Goal: Use online tool/utility: Utilize a website feature to perform a specific function

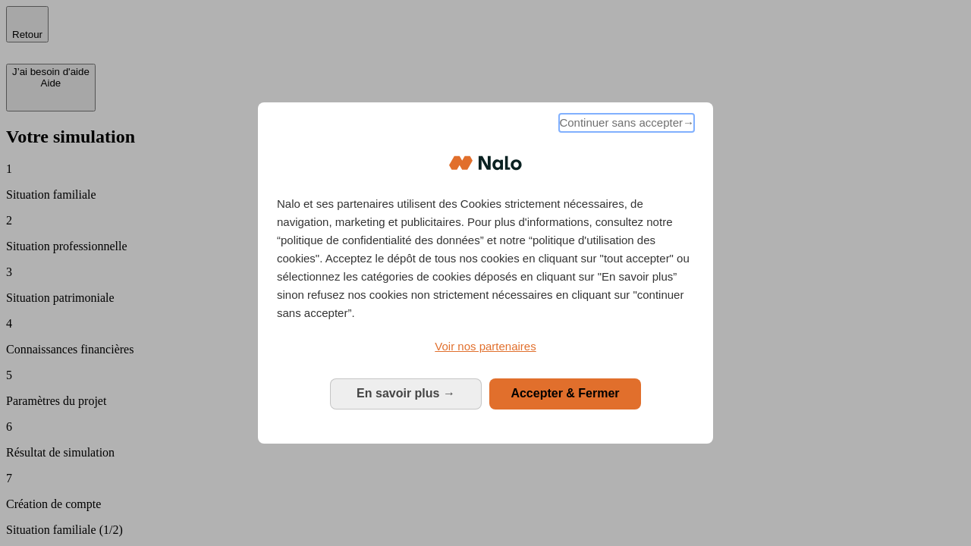
click at [625, 125] on span "Continuer sans accepter →" at bounding box center [626, 123] width 135 height 18
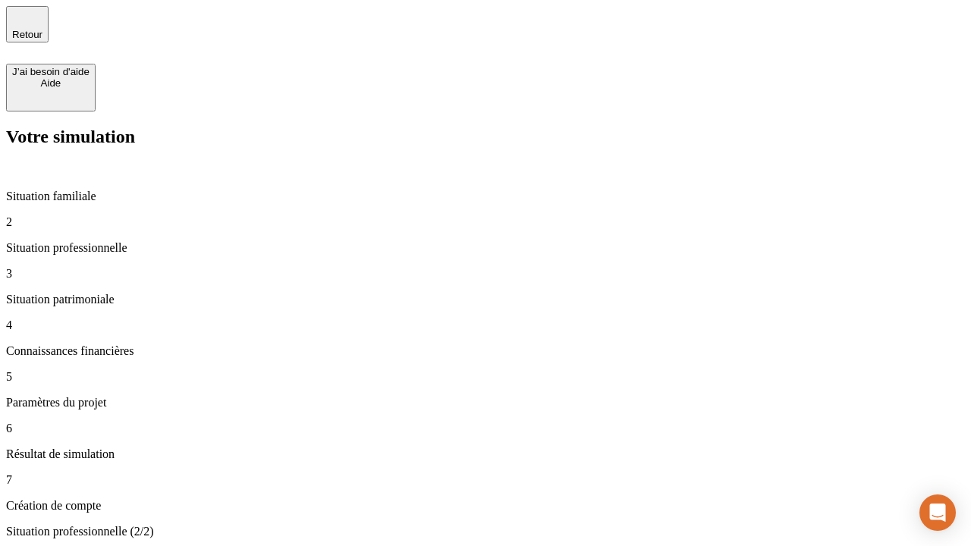
type input "30 000"
type input "40 000"
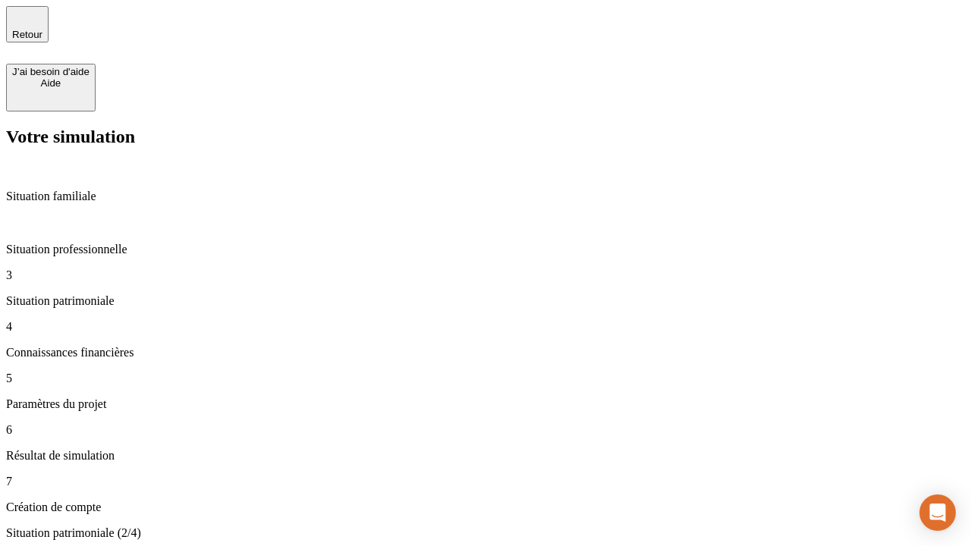
type input "1 100"
type input "20"
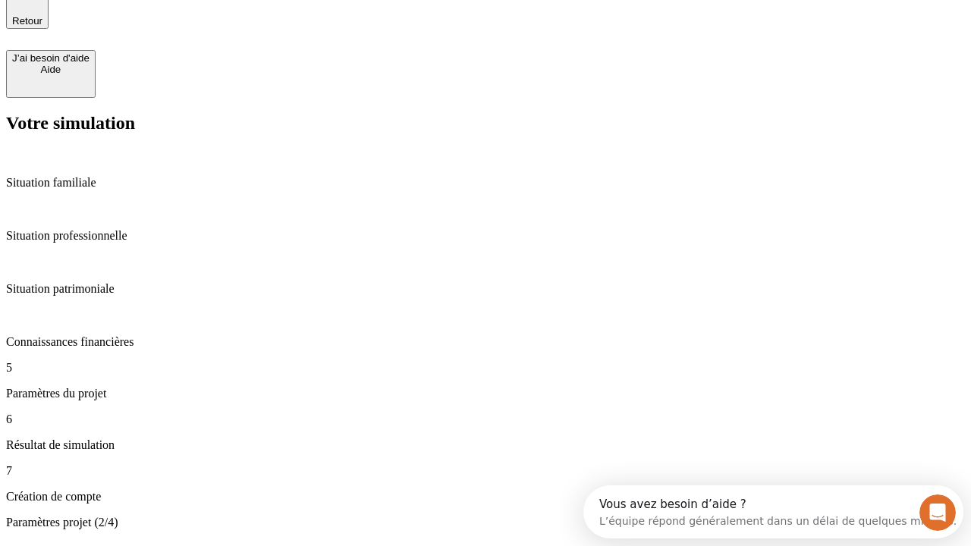
type input "40"
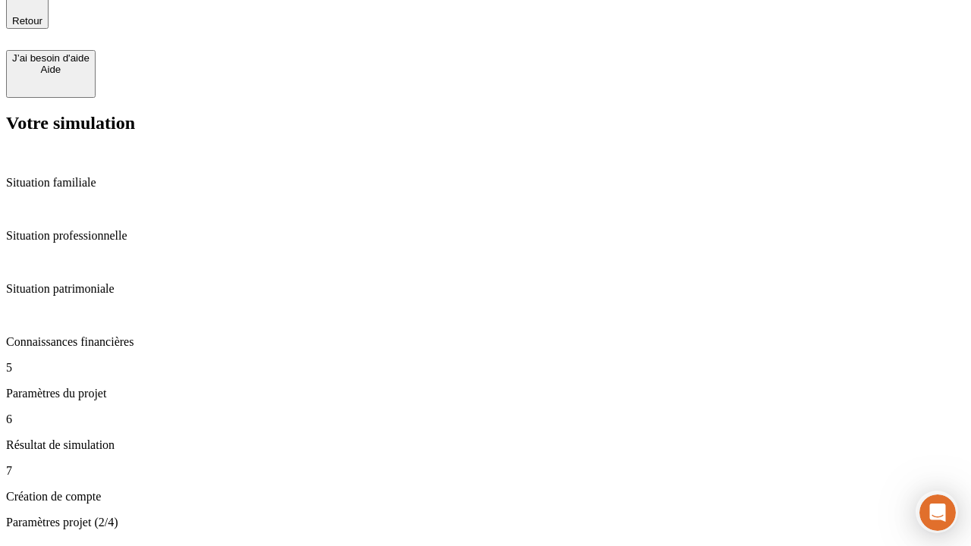
type input "50 000"
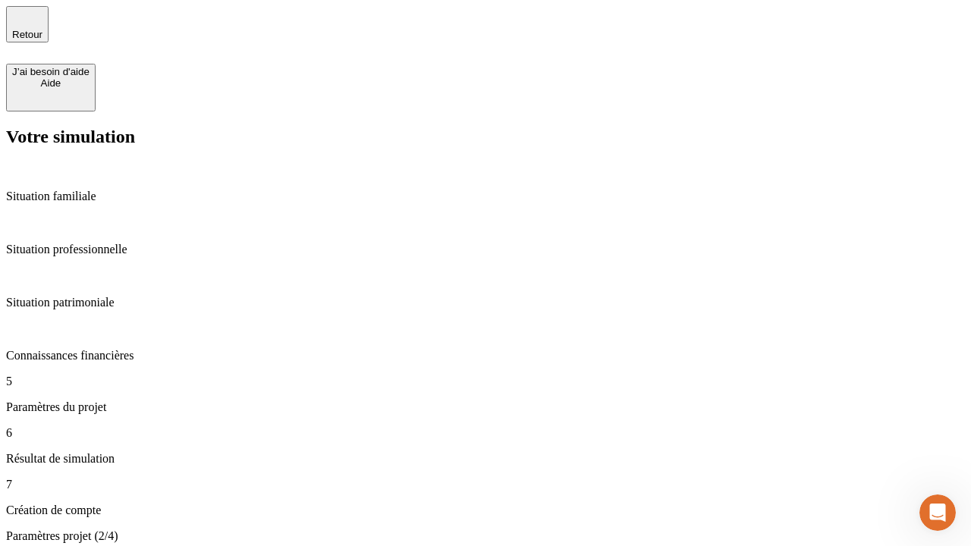
type input "640"
